Goal: Information Seeking & Learning: Learn about a topic

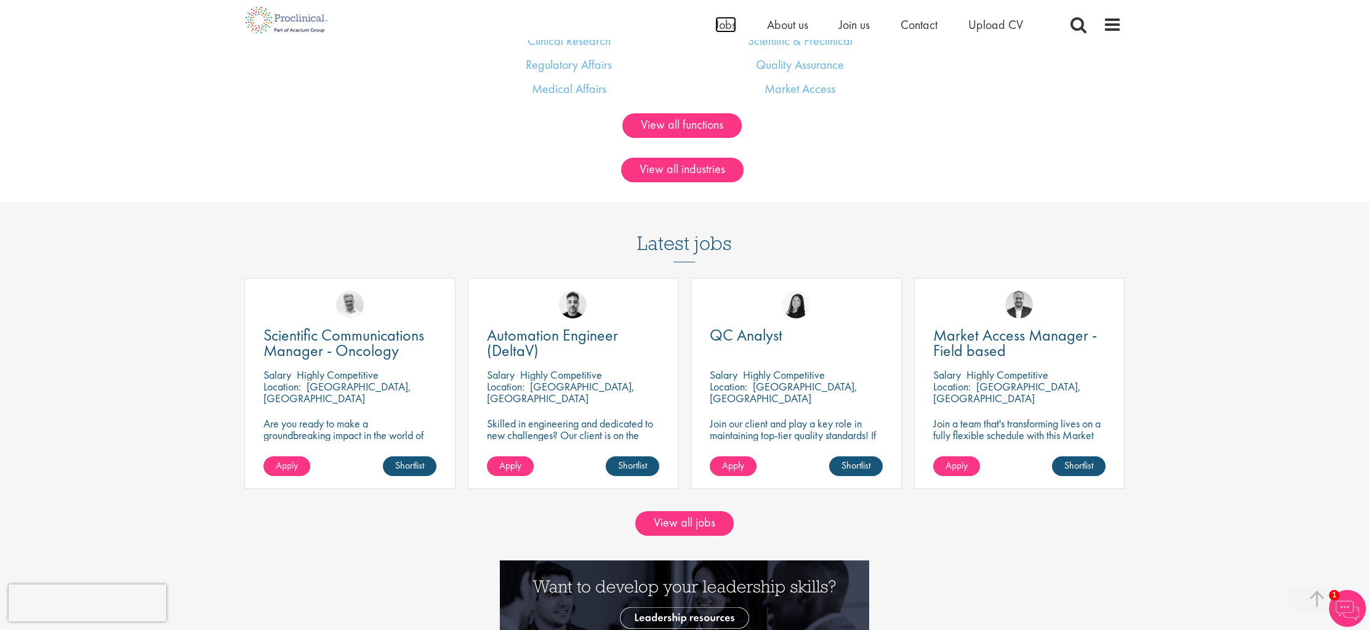
scroll to position [1039, 0]
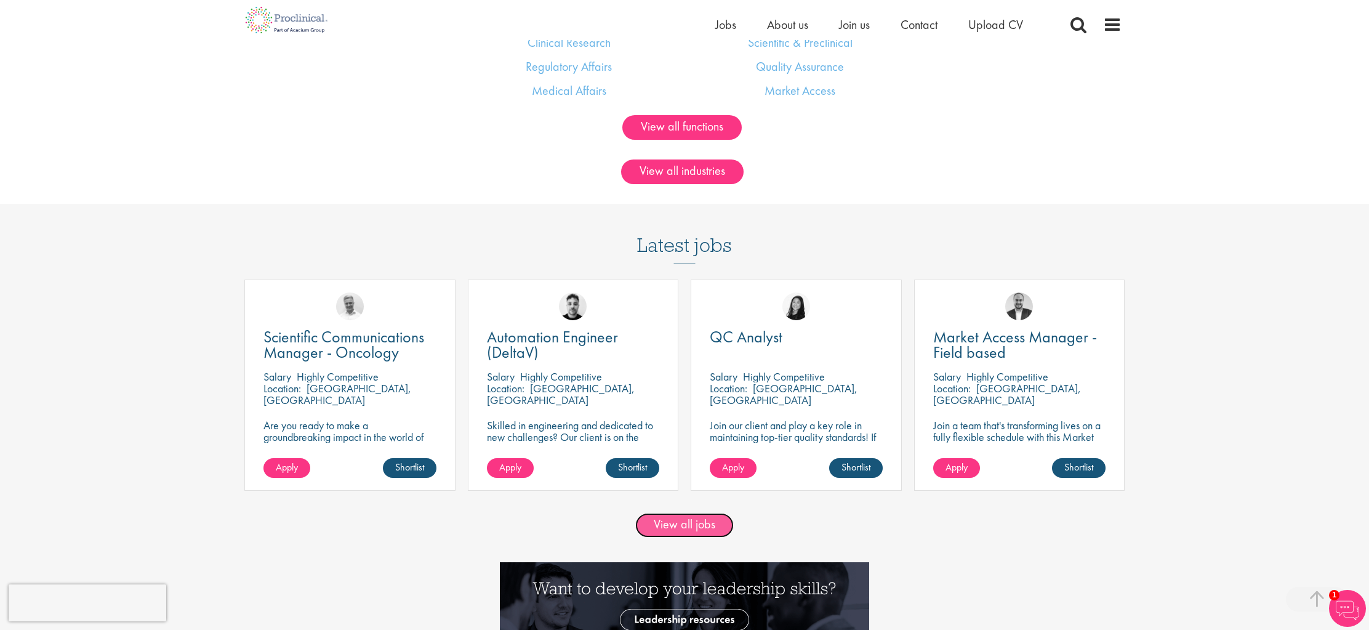
click at [699, 518] on link "View all jobs" at bounding box center [684, 525] width 99 height 25
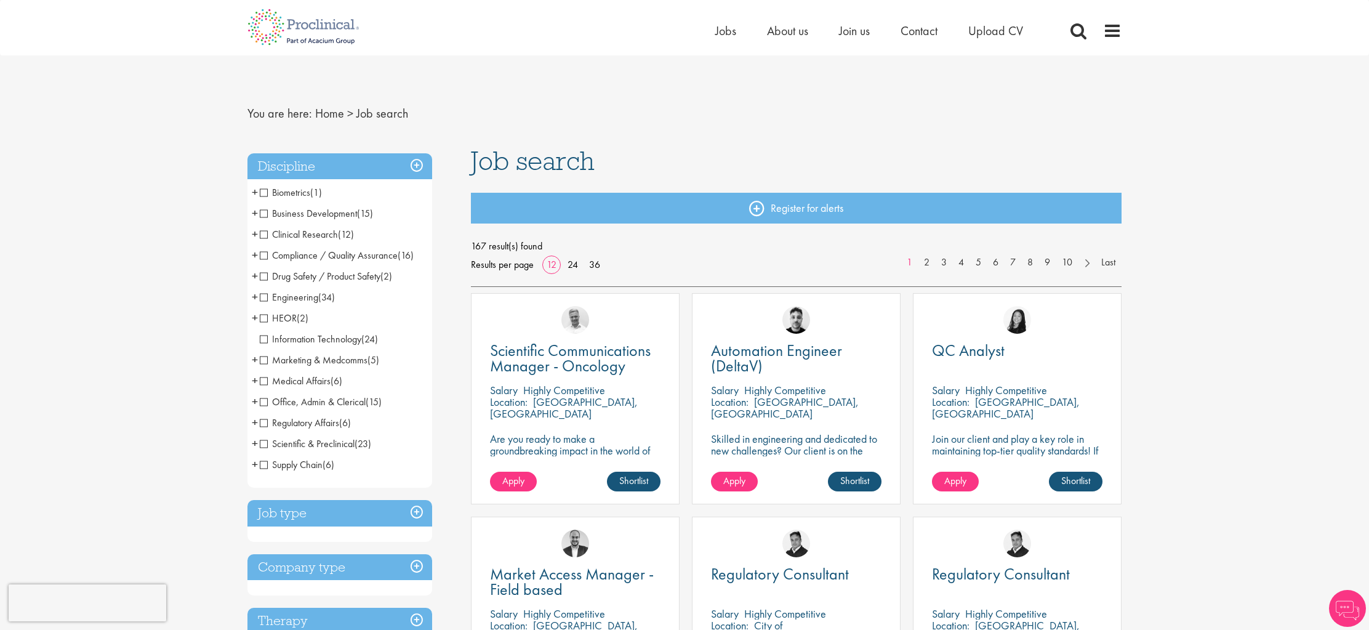
click at [348, 218] on span "Business Development" at bounding box center [308, 213] width 97 height 13
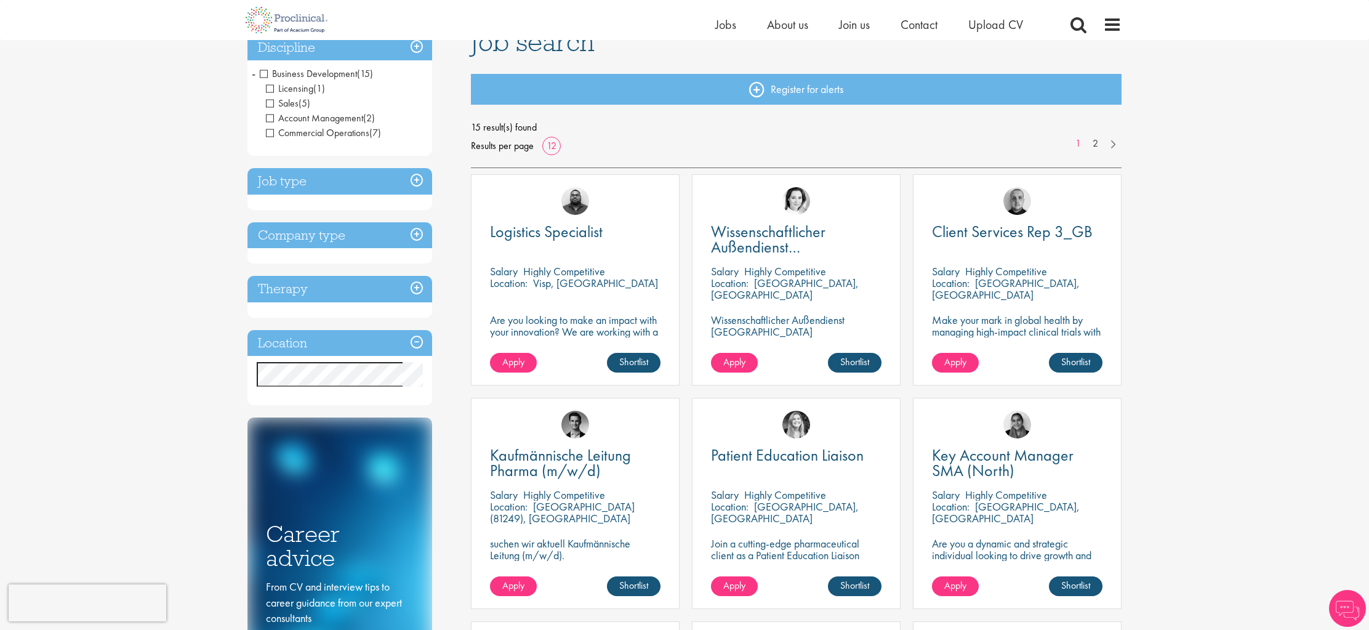
scroll to position [105, 0]
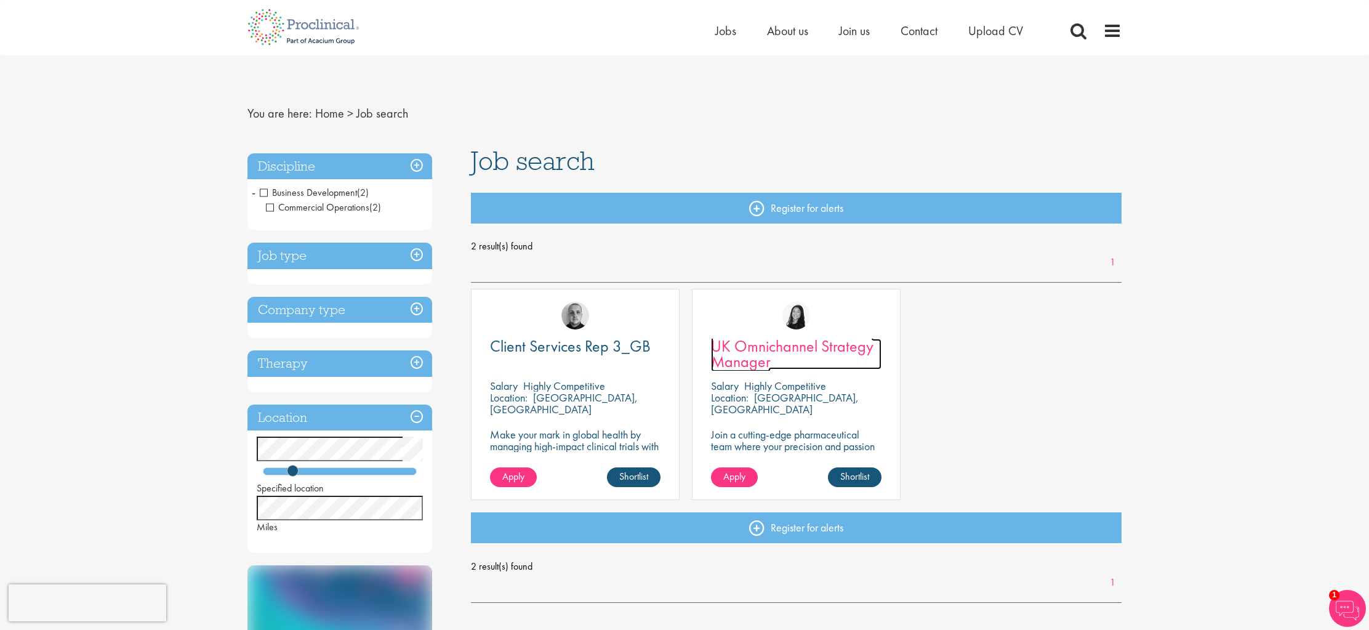
click at [733, 361] on span "UK Omnichannel Strategy Manager" at bounding box center [792, 354] width 163 height 36
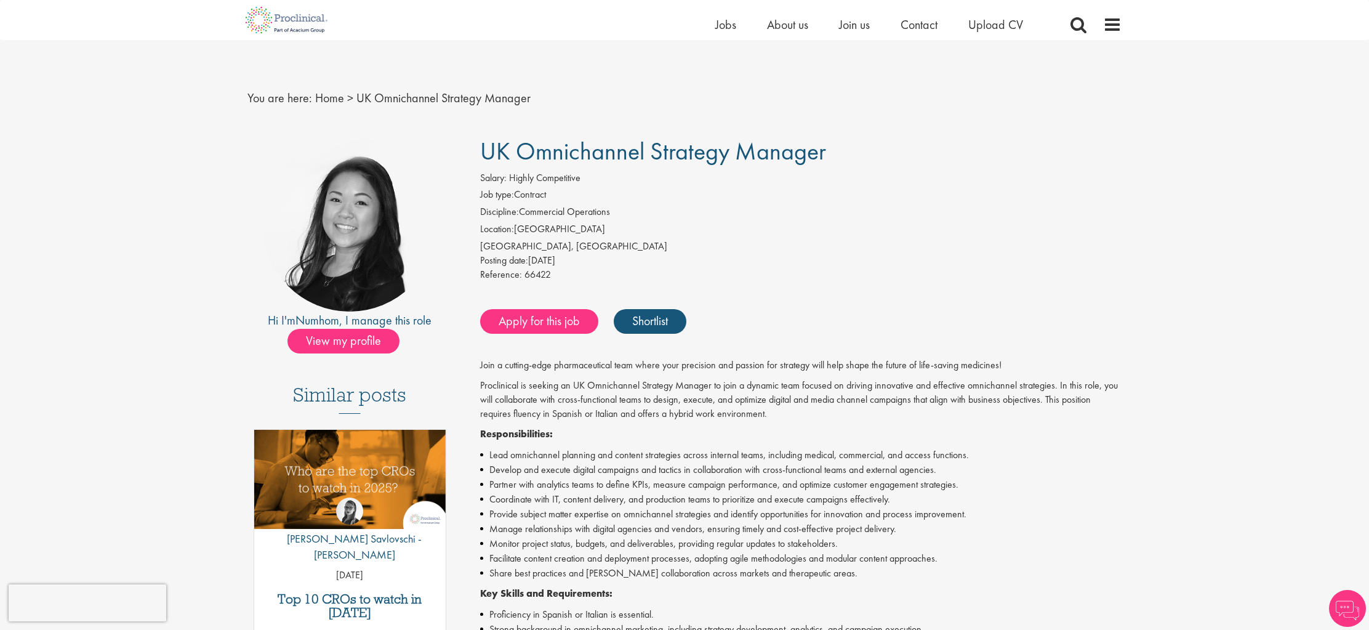
scroll to position [200, 0]
